Goal: Information Seeking & Learning: Check status

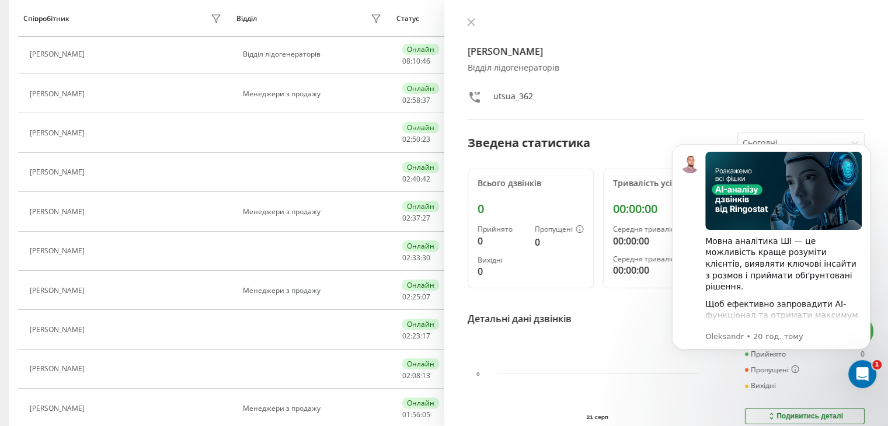
scroll to position [509, 0]
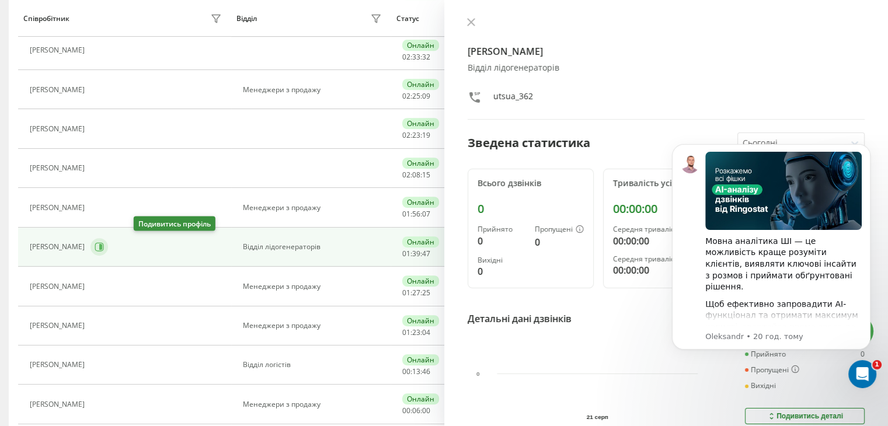
click at [102, 245] on icon at bounding box center [100, 247] width 3 height 6
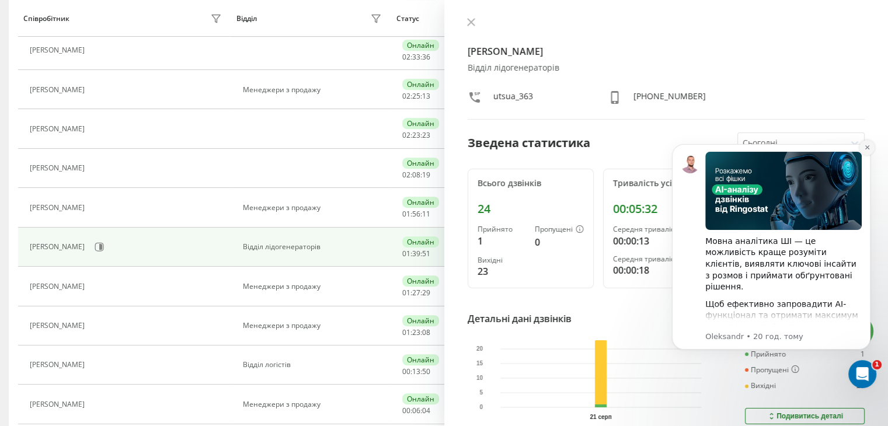
click at [867, 149] on icon "Dismiss notification" at bounding box center [867, 147] width 6 height 6
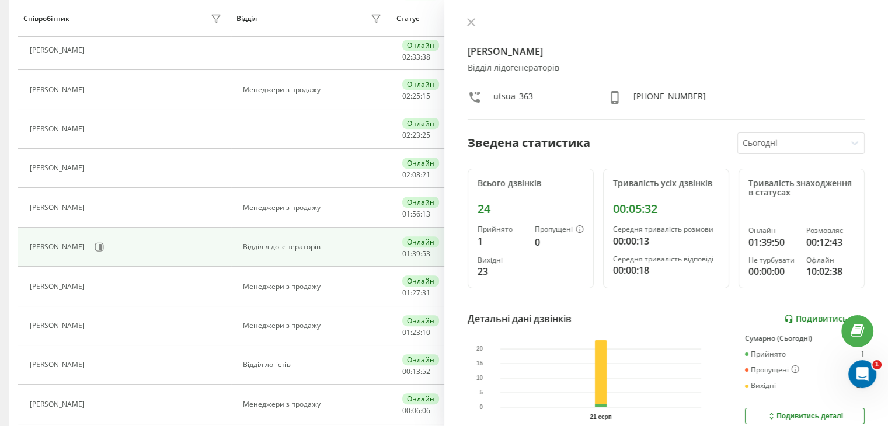
click at [812, 314] on link "Подивитись звіт" at bounding box center [824, 319] width 81 height 10
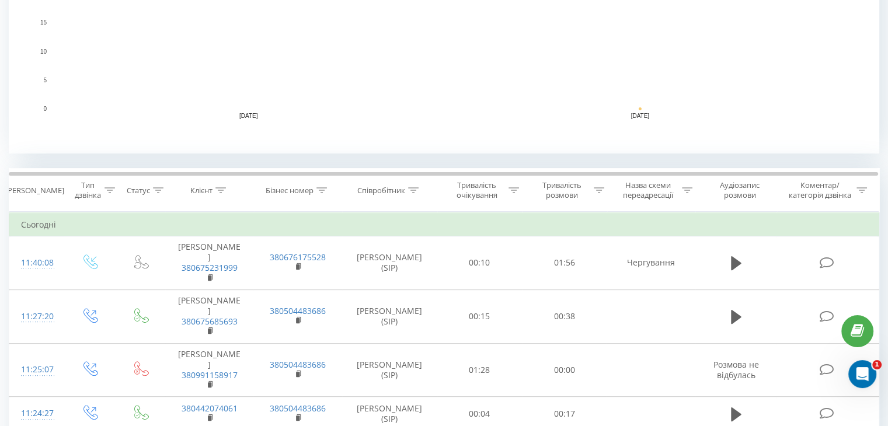
scroll to position [336, 0]
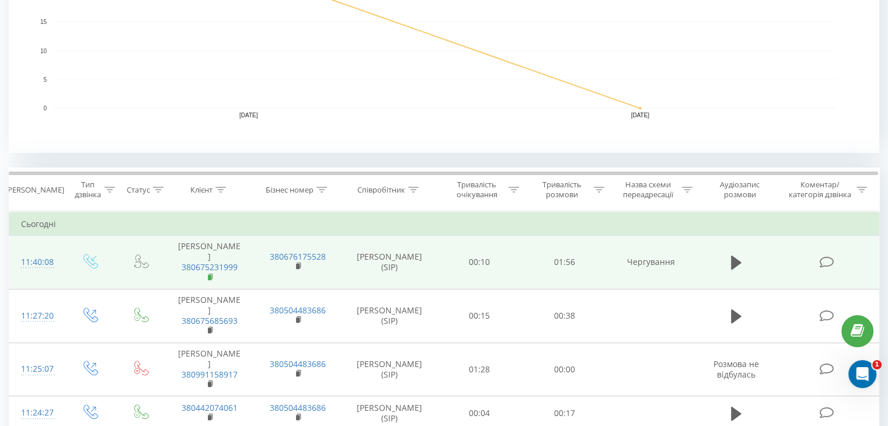
click at [213, 273] on icon at bounding box center [211, 277] width 6 height 8
click at [740, 264] on icon at bounding box center [736, 263] width 11 height 16
